Goal: Check status

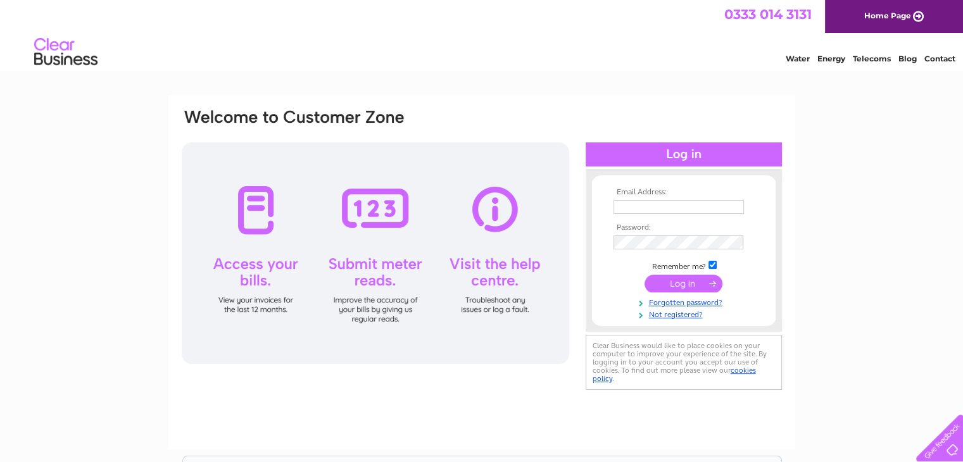
type input "[DOMAIN_NAME][EMAIL_ADDRESS][DOMAIN_NAME]"
click at [679, 282] on input "submit" at bounding box center [683, 284] width 78 height 18
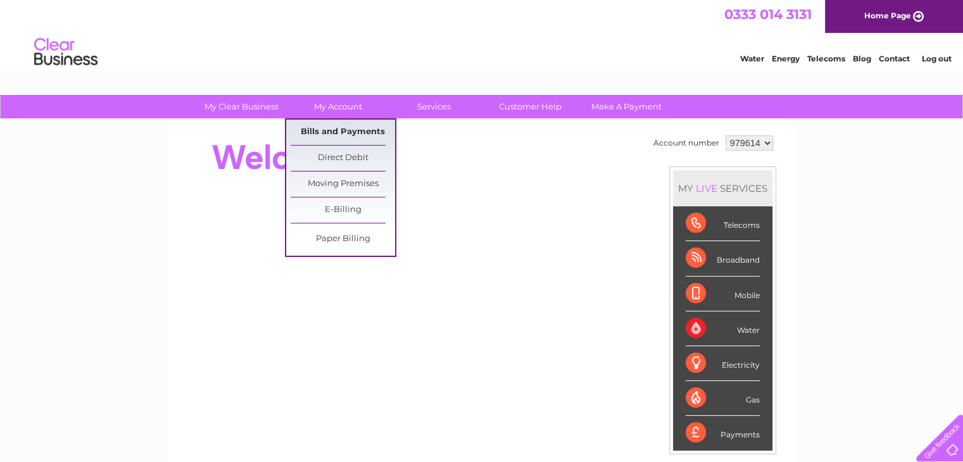
click at [329, 127] on link "Bills and Payments" at bounding box center [343, 132] width 104 height 25
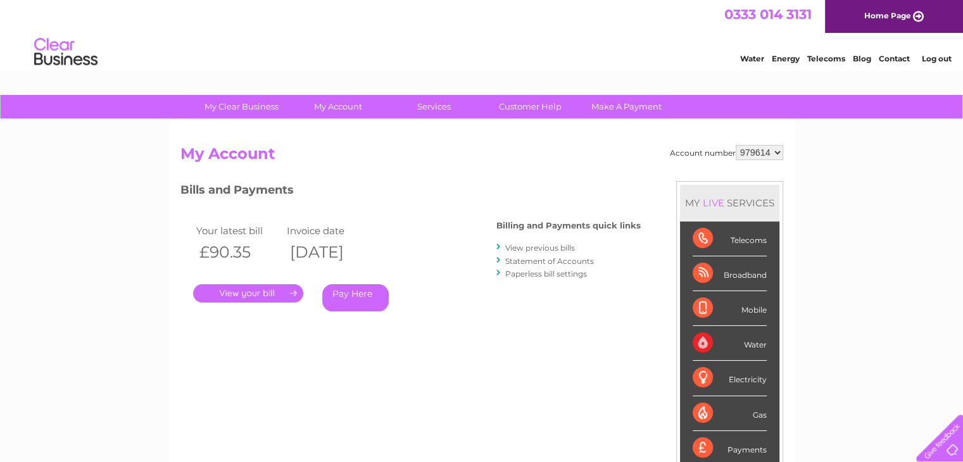
click at [243, 294] on link "." at bounding box center [248, 293] width 110 height 18
